Goal: Use online tool/utility: Utilize a website feature to perform a specific function

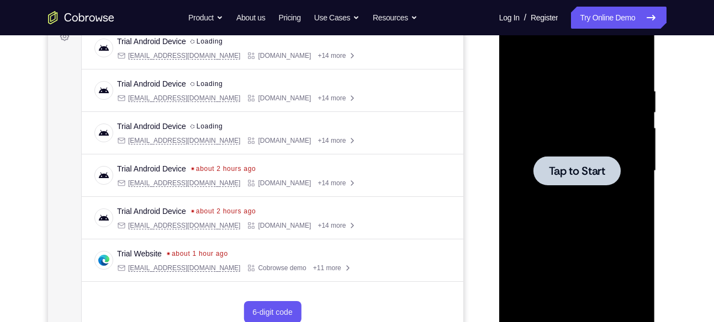
click at [568, 166] on span "Tap to Start" at bounding box center [577, 171] width 56 height 11
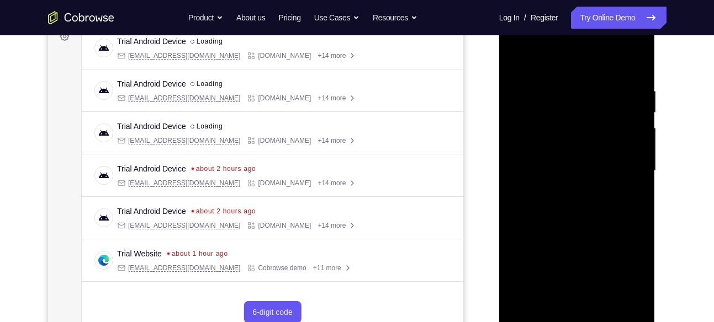
scroll to position [187, 0]
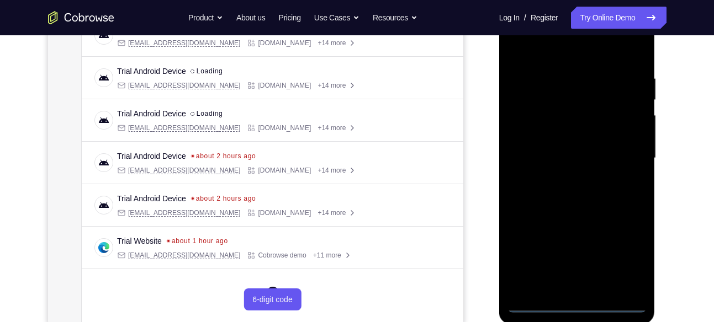
click at [576, 299] on div at bounding box center [576, 158] width 139 height 309
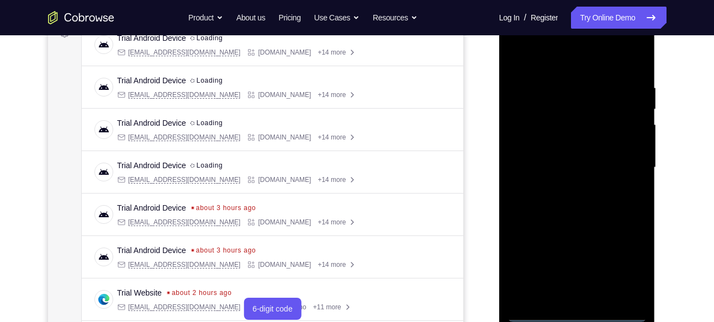
scroll to position [177, 0]
click at [576, 308] on div at bounding box center [576, 168] width 139 height 309
click at [580, 315] on div at bounding box center [576, 168] width 139 height 309
click at [622, 264] on div at bounding box center [576, 168] width 139 height 309
click at [518, 40] on div at bounding box center [576, 168] width 139 height 309
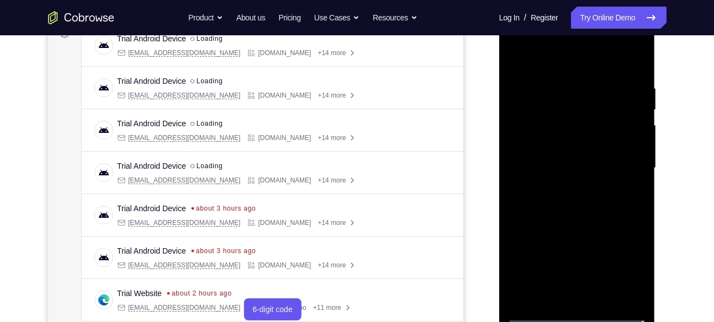
click at [625, 161] on div at bounding box center [576, 168] width 139 height 309
click at [591, 295] on div at bounding box center [576, 168] width 139 height 309
click at [557, 162] on div at bounding box center [576, 168] width 139 height 309
click at [562, 141] on div at bounding box center [576, 168] width 139 height 309
click at [564, 174] on div at bounding box center [576, 168] width 139 height 309
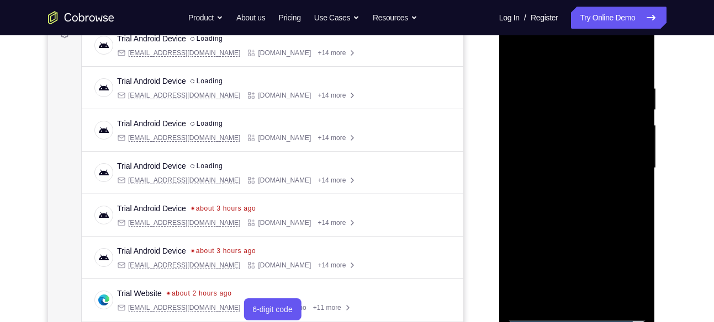
click at [564, 170] on div at bounding box center [576, 168] width 139 height 309
click at [562, 157] on div at bounding box center [576, 168] width 139 height 309
click at [557, 166] on div at bounding box center [576, 168] width 139 height 309
click at [563, 202] on div at bounding box center [576, 168] width 139 height 309
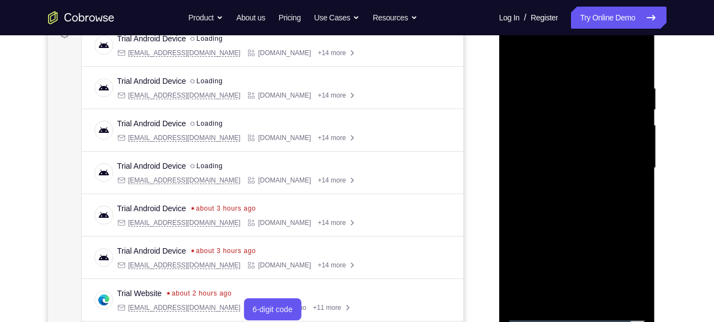
click at [576, 197] on div at bounding box center [576, 168] width 139 height 309
click at [576, 199] on div at bounding box center [576, 168] width 139 height 309
click at [575, 199] on div at bounding box center [576, 168] width 139 height 309
click at [582, 289] on div at bounding box center [576, 168] width 139 height 309
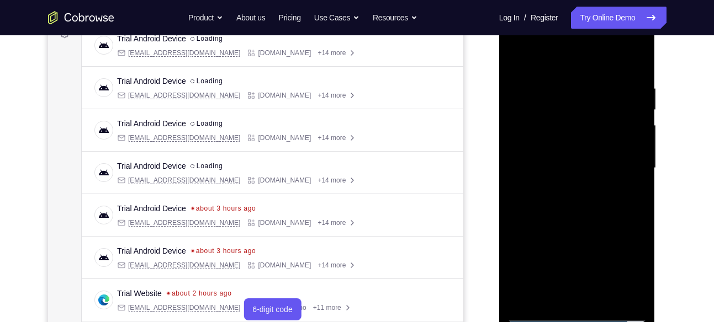
drag, startPoint x: 563, startPoint y: 66, endPoint x: 557, endPoint y: 38, distance: 28.9
click at [557, 38] on div at bounding box center [576, 168] width 139 height 309
click at [637, 87] on div at bounding box center [576, 168] width 139 height 309
click at [623, 41] on div at bounding box center [576, 168] width 139 height 309
click at [558, 36] on div at bounding box center [576, 168] width 139 height 309
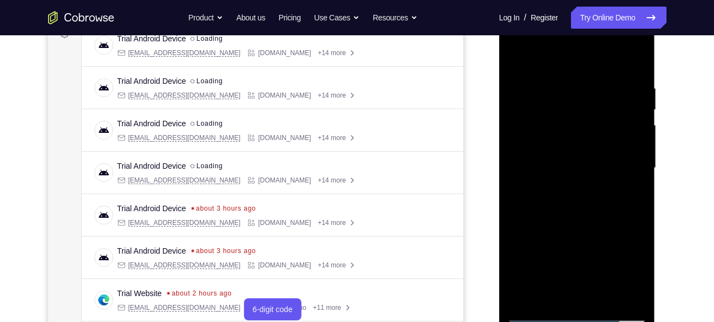
click at [521, 39] on div at bounding box center [576, 168] width 139 height 309
click at [619, 165] on div at bounding box center [576, 168] width 139 height 309
click at [576, 216] on div at bounding box center [576, 168] width 139 height 309
click at [526, 298] on div at bounding box center [576, 168] width 139 height 309
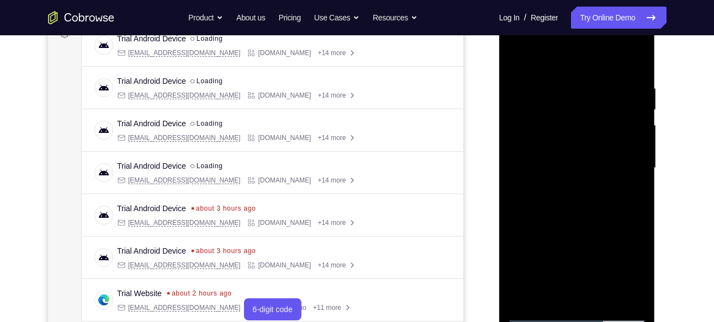
click at [526, 298] on div at bounding box center [576, 168] width 139 height 309
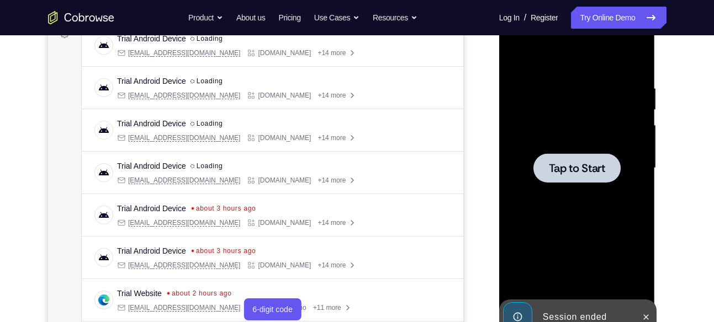
click at [565, 170] on span "Tap to Start" at bounding box center [577, 168] width 56 height 11
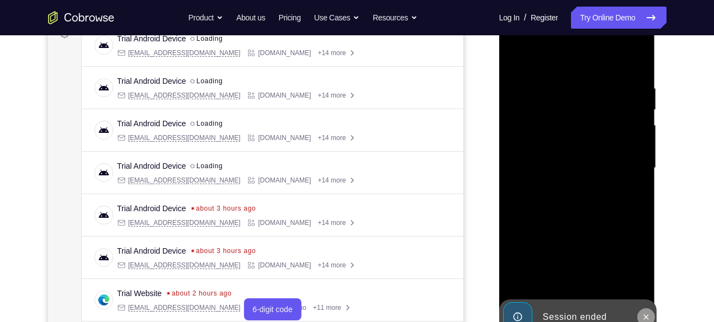
click at [648, 318] on icon at bounding box center [646, 317] width 9 height 9
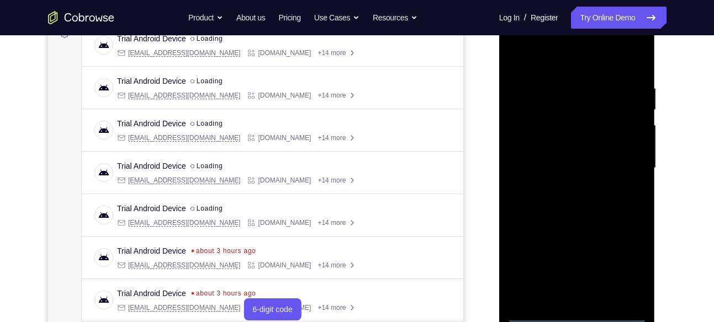
click at [578, 311] on div at bounding box center [576, 168] width 139 height 309
click at [615, 268] on div at bounding box center [576, 168] width 139 height 309
click at [618, 267] on div at bounding box center [576, 168] width 139 height 309
click at [519, 39] on div at bounding box center [576, 168] width 139 height 309
click at [628, 157] on div at bounding box center [576, 168] width 139 height 309
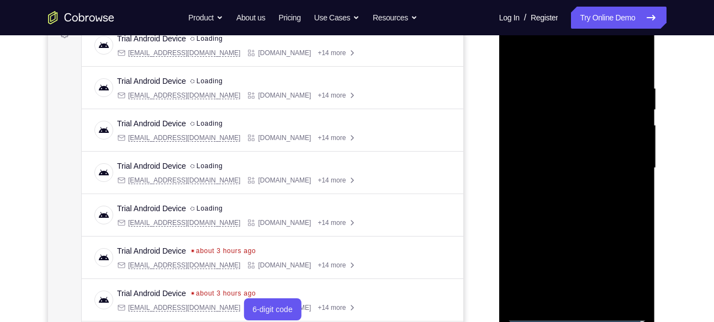
click at [560, 186] on div at bounding box center [576, 168] width 139 height 309
click at [542, 151] on div at bounding box center [576, 168] width 139 height 309
click at [548, 141] on div at bounding box center [576, 168] width 139 height 309
click at [582, 170] on div at bounding box center [576, 168] width 139 height 309
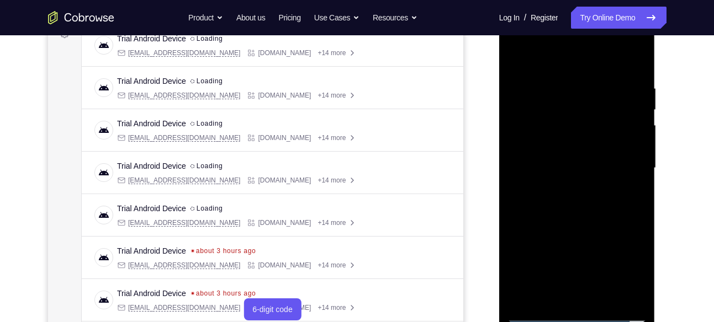
click at [586, 220] on div at bounding box center [576, 168] width 139 height 309
click at [605, 293] on div at bounding box center [576, 168] width 139 height 309
click at [589, 230] on div at bounding box center [576, 168] width 139 height 309
click at [569, 71] on div at bounding box center [576, 168] width 139 height 309
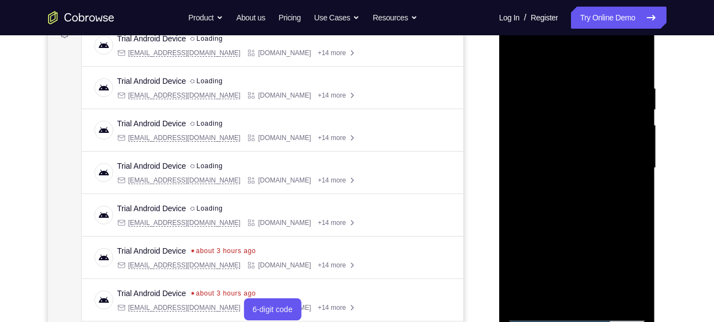
click at [528, 65] on div at bounding box center [576, 168] width 139 height 309
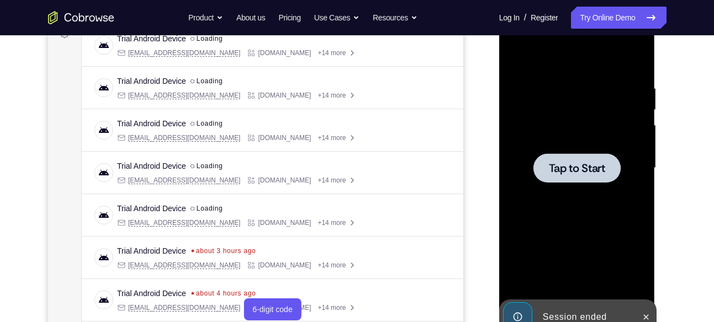
click at [544, 178] on div at bounding box center [576, 167] width 87 height 29
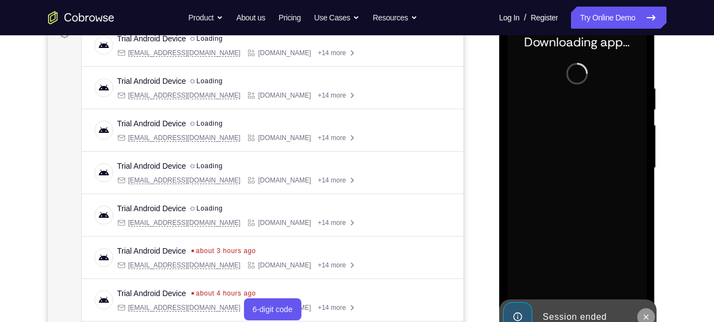
click at [644, 313] on icon at bounding box center [646, 317] width 9 height 9
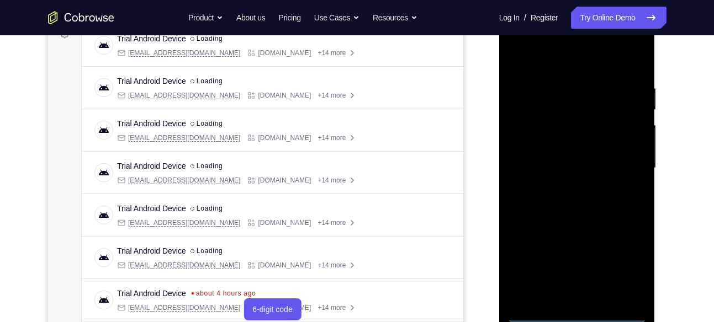
click at [576, 314] on div at bounding box center [576, 168] width 139 height 309
click at [637, 271] on div at bounding box center [576, 168] width 139 height 309
click at [518, 38] on div at bounding box center [576, 168] width 139 height 309
click at [622, 165] on div at bounding box center [576, 168] width 139 height 309
click at [563, 186] on div at bounding box center [576, 168] width 139 height 309
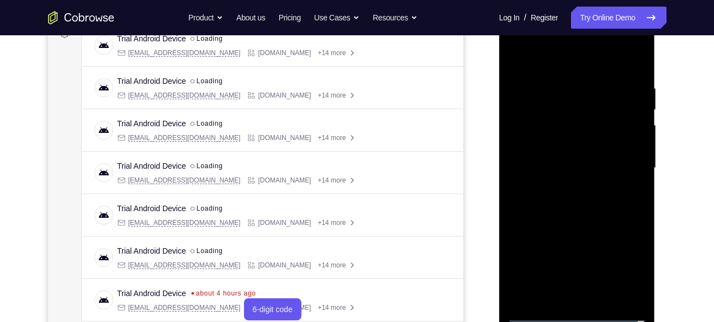
click at [565, 151] on div at bounding box center [576, 168] width 139 height 309
click at [565, 146] on div at bounding box center [576, 168] width 139 height 309
click at [633, 148] on div at bounding box center [576, 168] width 139 height 309
click at [579, 167] on div at bounding box center [576, 168] width 139 height 309
click at [566, 205] on div at bounding box center [576, 168] width 139 height 309
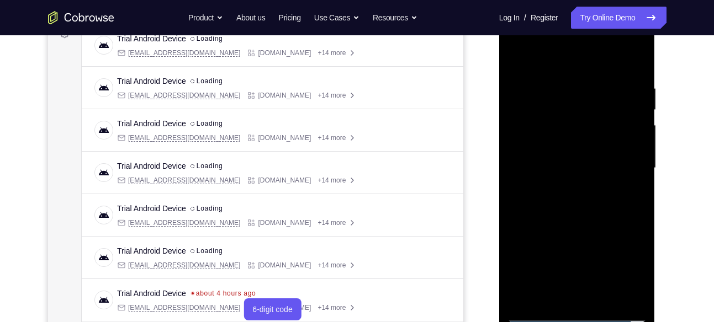
click at [589, 199] on div at bounding box center [576, 168] width 139 height 309
click at [582, 215] on div at bounding box center [576, 168] width 139 height 309
click at [559, 84] on div at bounding box center [576, 168] width 139 height 309
click at [617, 295] on div at bounding box center [576, 168] width 139 height 309
click at [634, 60] on div at bounding box center [576, 168] width 139 height 309
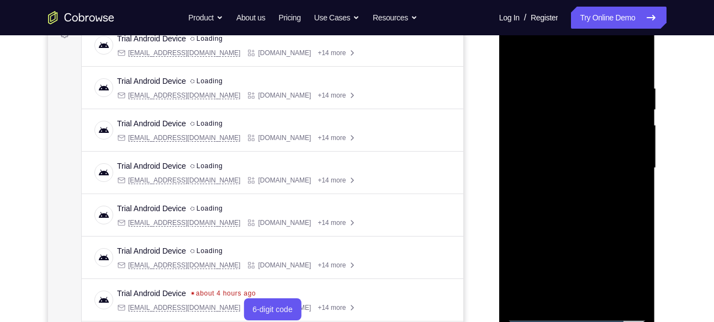
click at [603, 294] on div at bounding box center [576, 168] width 139 height 309
click at [578, 229] on div at bounding box center [576, 168] width 139 height 309
click at [579, 65] on div at bounding box center [576, 168] width 139 height 309
click at [559, 173] on div at bounding box center [576, 168] width 139 height 309
click at [517, 60] on div at bounding box center [576, 168] width 139 height 309
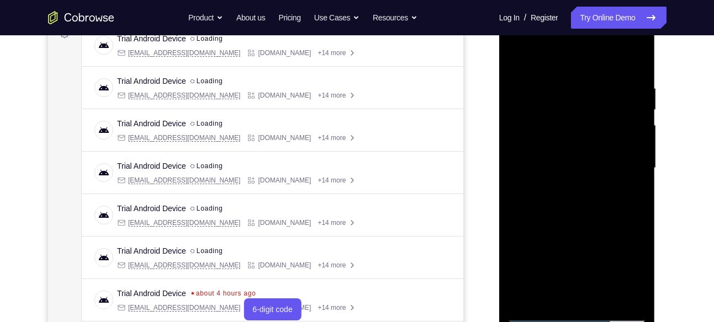
click at [511, 210] on div at bounding box center [576, 168] width 139 height 309
click at [518, 55] on div at bounding box center [576, 168] width 139 height 309
click at [560, 166] on div at bounding box center [576, 168] width 139 height 309
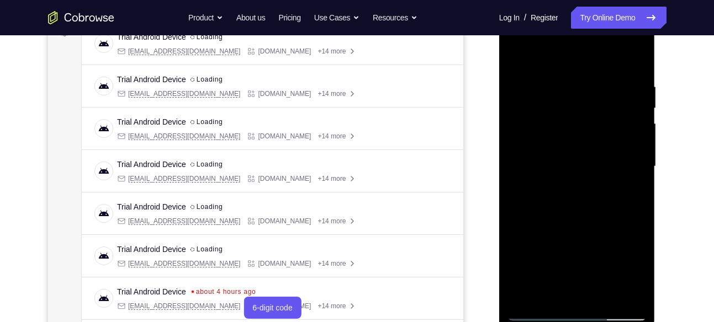
scroll to position [176, 0]
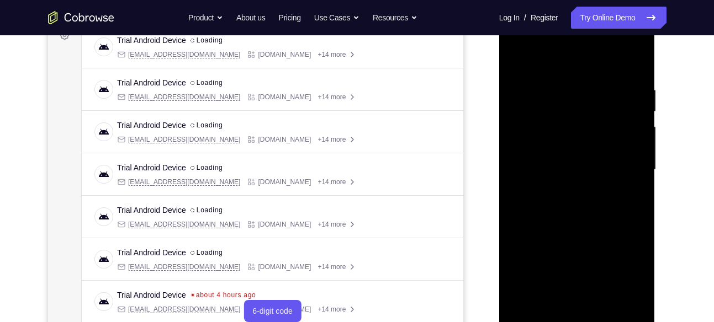
click at [625, 197] on div at bounding box center [576, 169] width 139 height 309
click at [516, 62] on div at bounding box center [576, 169] width 139 height 309
click at [533, 67] on div at bounding box center [576, 169] width 139 height 309
click at [564, 62] on div at bounding box center [576, 169] width 139 height 309
click at [639, 56] on div at bounding box center [576, 169] width 139 height 309
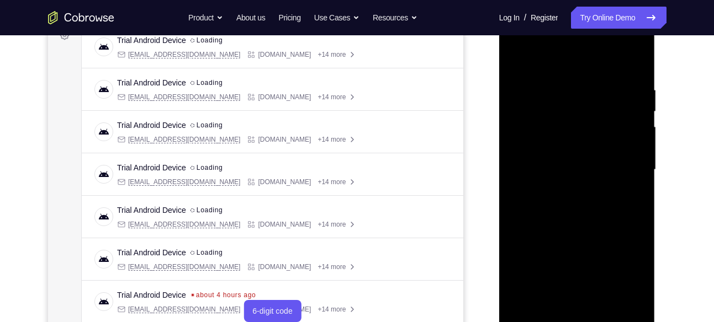
click at [558, 75] on div at bounding box center [576, 169] width 139 height 309
click at [529, 69] on div at bounding box center [576, 169] width 139 height 309
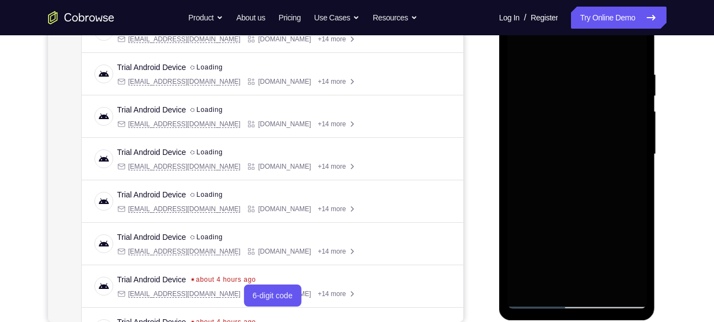
scroll to position [192, 0]
click at [574, 298] on div at bounding box center [576, 153] width 139 height 309
click at [623, 255] on div at bounding box center [576, 153] width 139 height 309
click at [517, 42] on div at bounding box center [576, 153] width 139 height 309
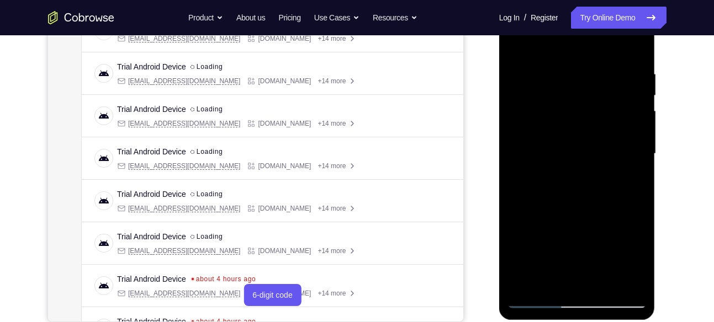
click at [518, 283] on div at bounding box center [576, 153] width 139 height 309
click at [519, 283] on div at bounding box center [576, 153] width 139 height 309
click at [522, 283] on div at bounding box center [576, 153] width 139 height 309
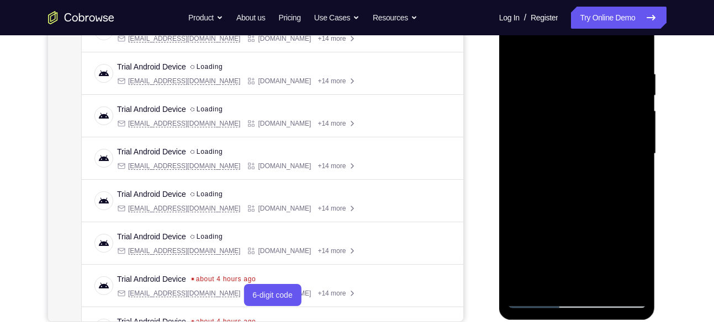
click at [522, 283] on div at bounding box center [576, 153] width 139 height 309
drag, startPoint x: 585, startPoint y: 103, endPoint x: 582, endPoint y: 193, distance: 90.0
click at [582, 193] on div at bounding box center [576, 153] width 139 height 309
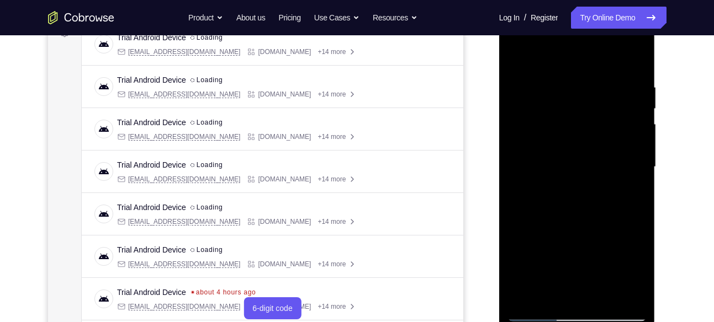
scroll to position [178, 0]
drag, startPoint x: 580, startPoint y: 109, endPoint x: 588, endPoint y: 219, distance: 110.7
click at [588, 219] on div at bounding box center [576, 167] width 139 height 309
click at [598, 86] on div at bounding box center [576, 167] width 139 height 309
click at [637, 170] on div at bounding box center [576, 167] width 139 height 309
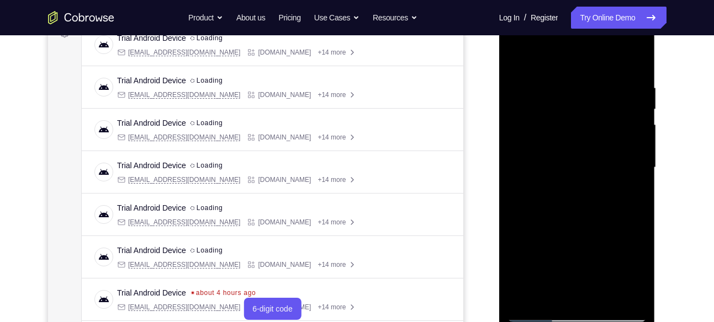
click at [637, 170] on div at bounding box center [576, 167] width 139 height 309
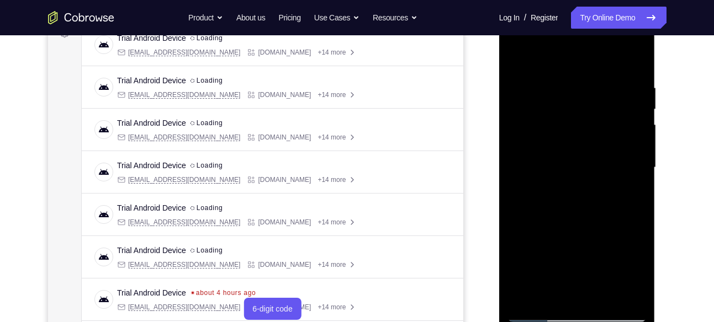
click at [637, 170] on div at bounding box center [576, 167] width 139 height 309
drag, startPoint x: 637, startPoint y: 170, endPoint x: 587, endPoint y: 168, distance: 49.7
click at [587, 168] on div at bounding box center [576, 167] width 139 height 309
drag, startPoint x: 623, startPoint y: 179, endPoint x: 559, endPoint y: 173, distance: 63.8
click at [559, 173] on div at bounding box center [576, 167] width 139 height 309
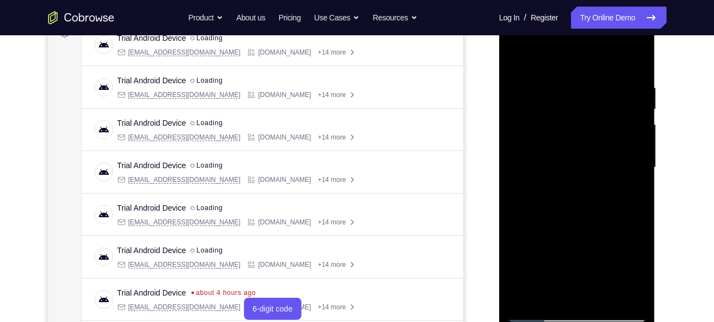
drag, startPoint x: 634, startPoint y: 193, endPoint x: 591, endPoint y: 183, distance: 44.1
click at [591, 183] on div at bounding box center [576, 167] width 139 height 309
drag, startPoint x: 631, startPoint y: 189, endPoint x: 563, endPoint y: 182, distance: 68.3
click at [563, 182] on div at bounding box center [576, 167] width 139 height 309
drag, startPoint x: 622, startPoint y: 106, endPoint x: 538, endPoint y: 114, distance: 84.3
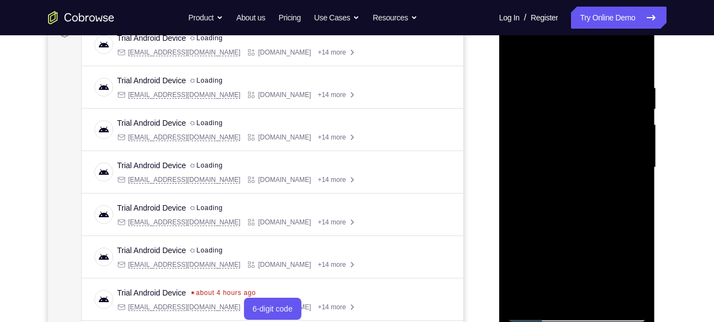
click at [538, 114] on div at bounding box center [576, 167] width 139 height 309
drag, startPoint x: 601, startPoint y: 119, endPoint x: 544, endPoint y: 116, distance: 57.5
click at [544, 116] on div at bounding box center [576, 167] width 139 height 309
drag, startPoint x: 605, startPoint y: 134, endPoint x: 534, endPoint y: 137, distance: 70.8
click at [534, 137] on div at bounding box center [576, 167] width 139 height 309
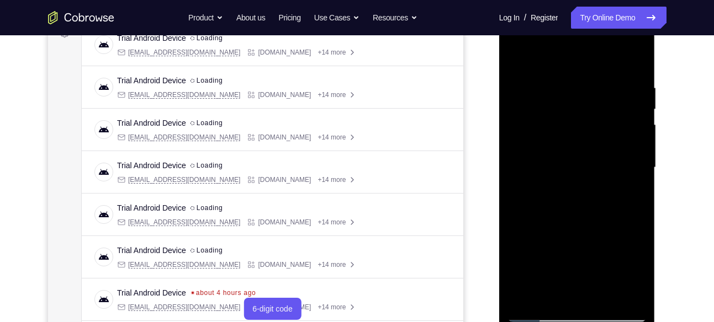
drag, startPoint x: 615, startPoint y: 148, endPoint x: 543, endPoint y: 153, distance: 72.0
click at [543, 153] on div at bounding box center [576, 167] width 139 height 309
click at [627, 172] on div at bounding box center [576, 167] width 139 height 309
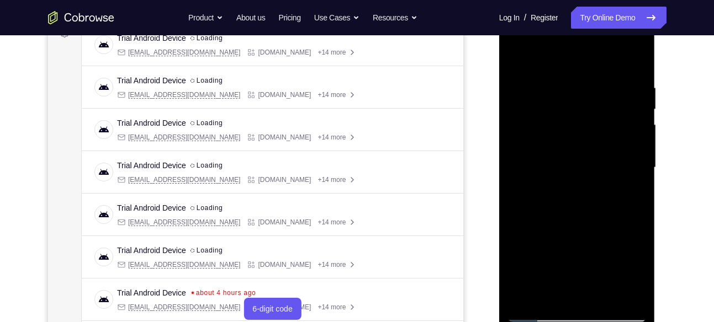
click at [627, 172] on div at bounding box center [576, 167] width 139 height 309
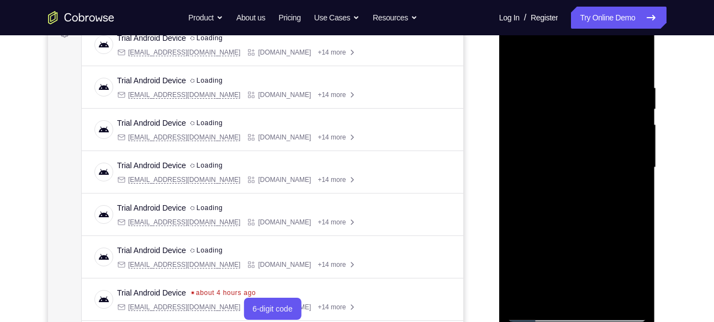
click at [627, 172] on div at bounding box center [576, 167] width 139 height 309
drag, startPoint x: 627, startPoint y: 172, endPoint x: 565, endPoint y: 179, distance: 62.3
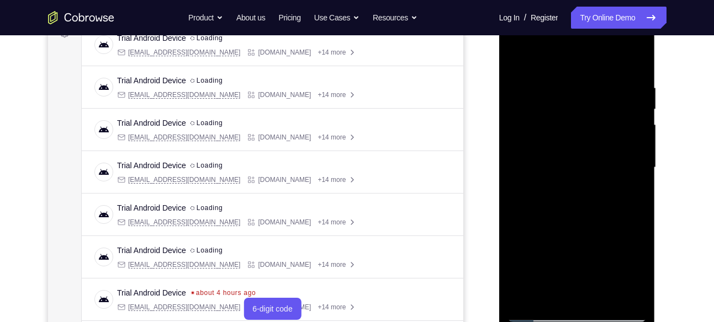
click at [565, 179] on div at bounding box center [576, 167] width 139 height 309
drag, startPoint x: 634, startPoint y: 174, endPoint x: 554, endPoint y: 173, distance: 79.5
click at [554, 173] on div at bounding box center [576, 167] width 139 height 309
click at [632, 61] on div at bounding box center [576, 167] width 139 height 309
